Goal: Navigation & Orientation: Find specific page/section

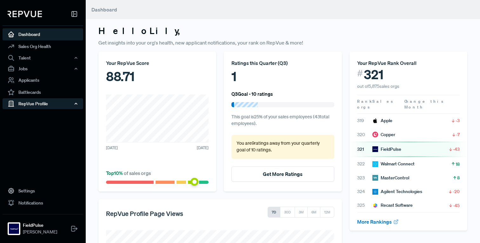
click at [39, 106] on div "RepVue Profile" at bounding box center [43, 103] width 81 height 11
click at [32, 126] on link "Reviews" at bounding box center [51, 126] width 81 height 10
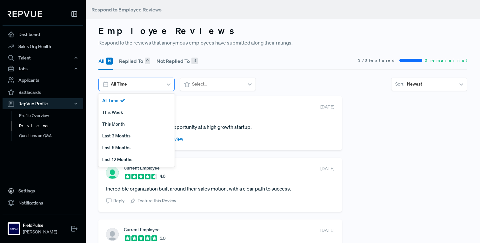
click at [160, 87] on div at bounding box center [136, 84] width 50 height 8
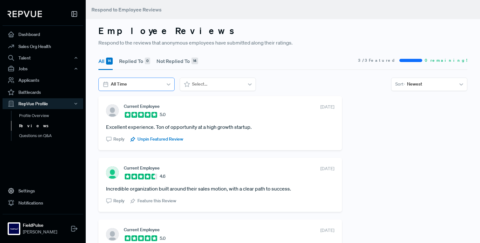
click at [160, 81] on div at bounding box center [136, 84] width 50 height 8
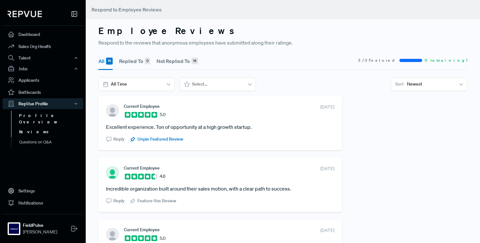
click at [46, 114] on link "Profile Overview" at bounding box center [51, 119] width 81 height 16
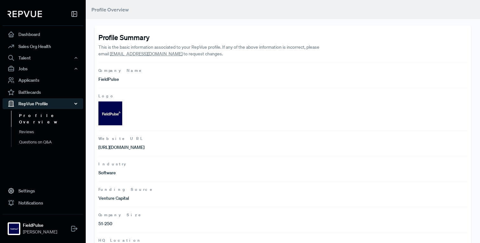
click at [44, 102] on div "RepVue Profile" at bounding box center [43, 103] width 81 height 11
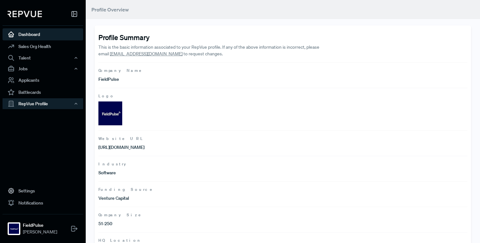
click at [55, 31] on link "Dashboard" at bounding box center [43, 34] width 81 height 12
